Goal: Task Accomplishment & Management: Manage account settings

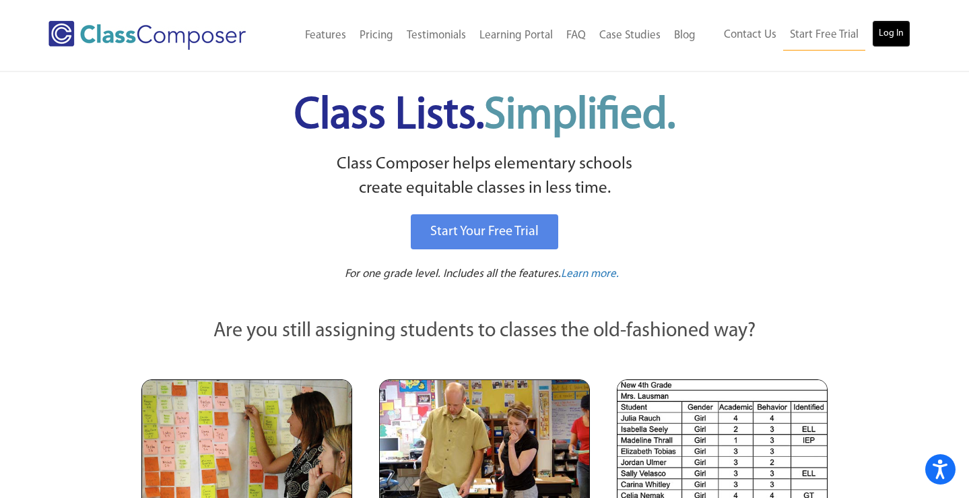
click at [907, 23] on link "Log In" at bounding box center [891, 33] width 38 height 27
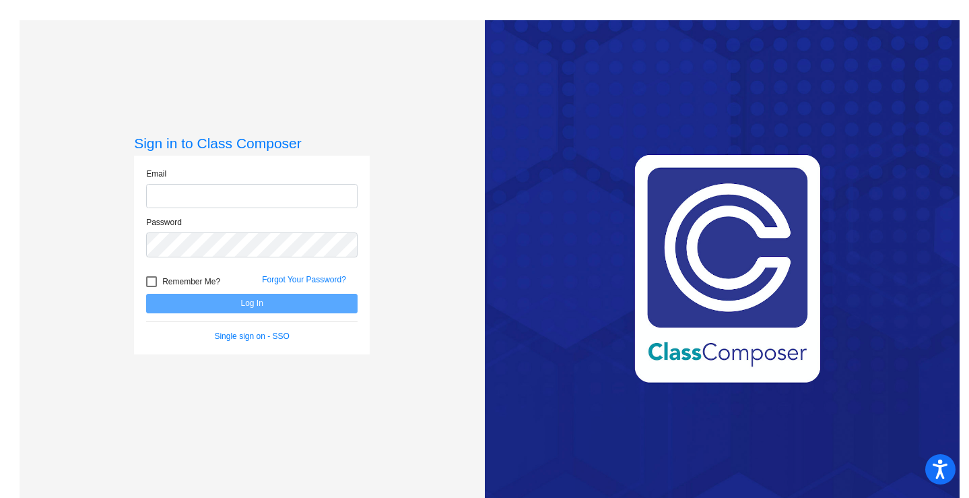
click at [242, 298] on form "Email Password Remember Me? Forgot Your Password? Log In Single sign on - SSO" at bounding box center [252, 255] width 212 height 174
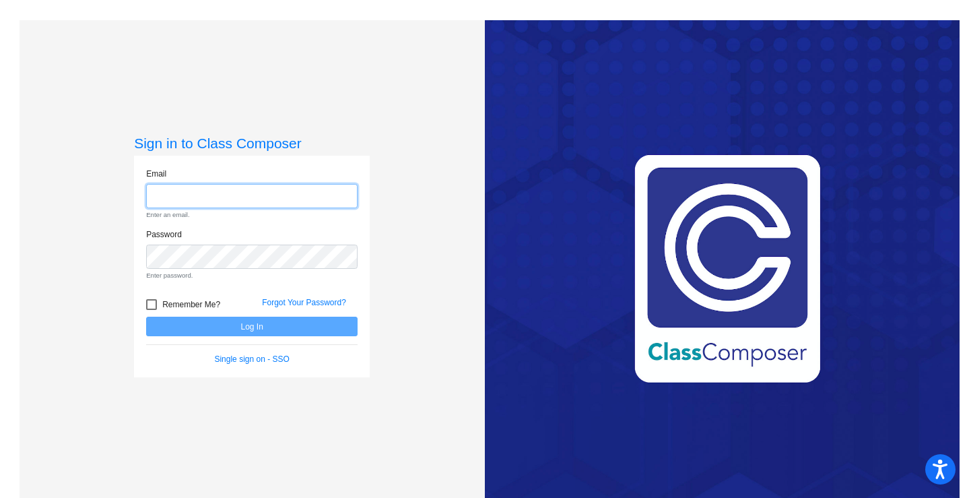
click at [253, 207] on input "email" at bounding box center [252, 196] width 212 height 25
type input "lmilos@lgusd.org"
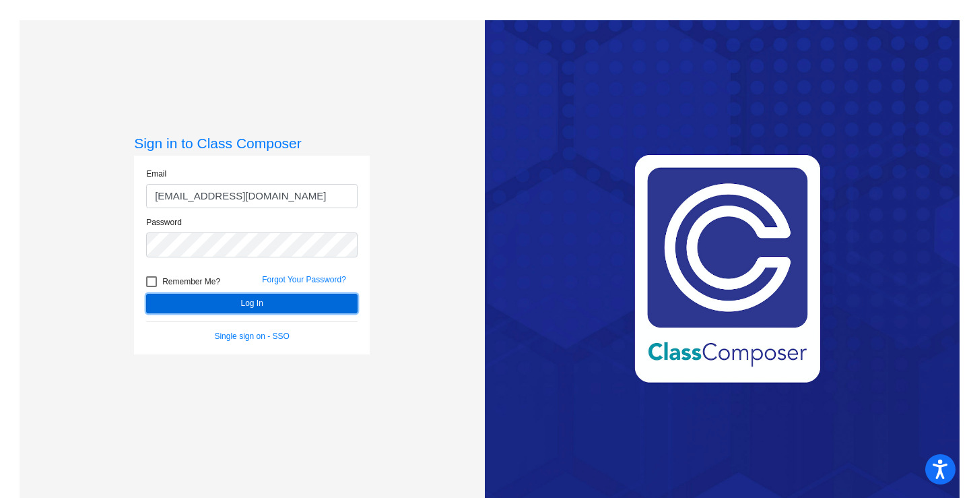
click at [286, 298] on button "Log In" at bounding box center [252, 304] width 212 height 20
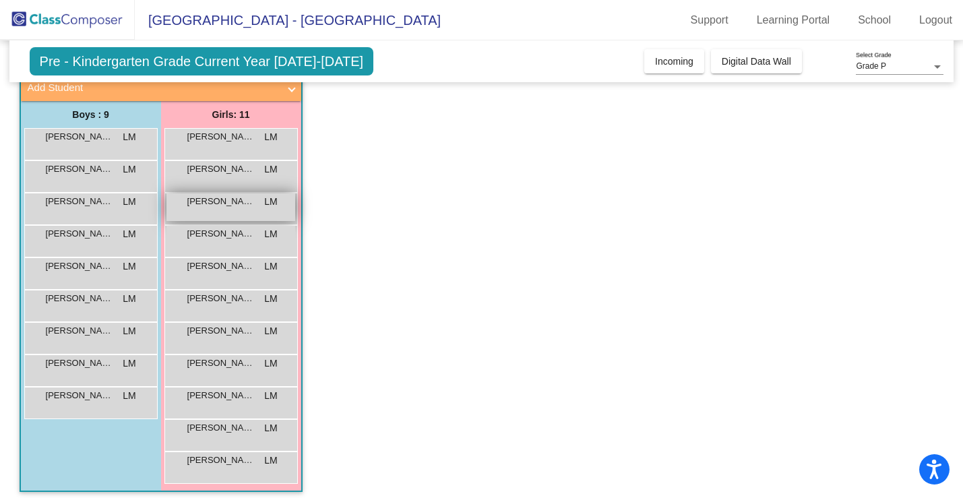
scroll to position [92, 0]
